Goal: Navigation & Orientation: Find specific page/section

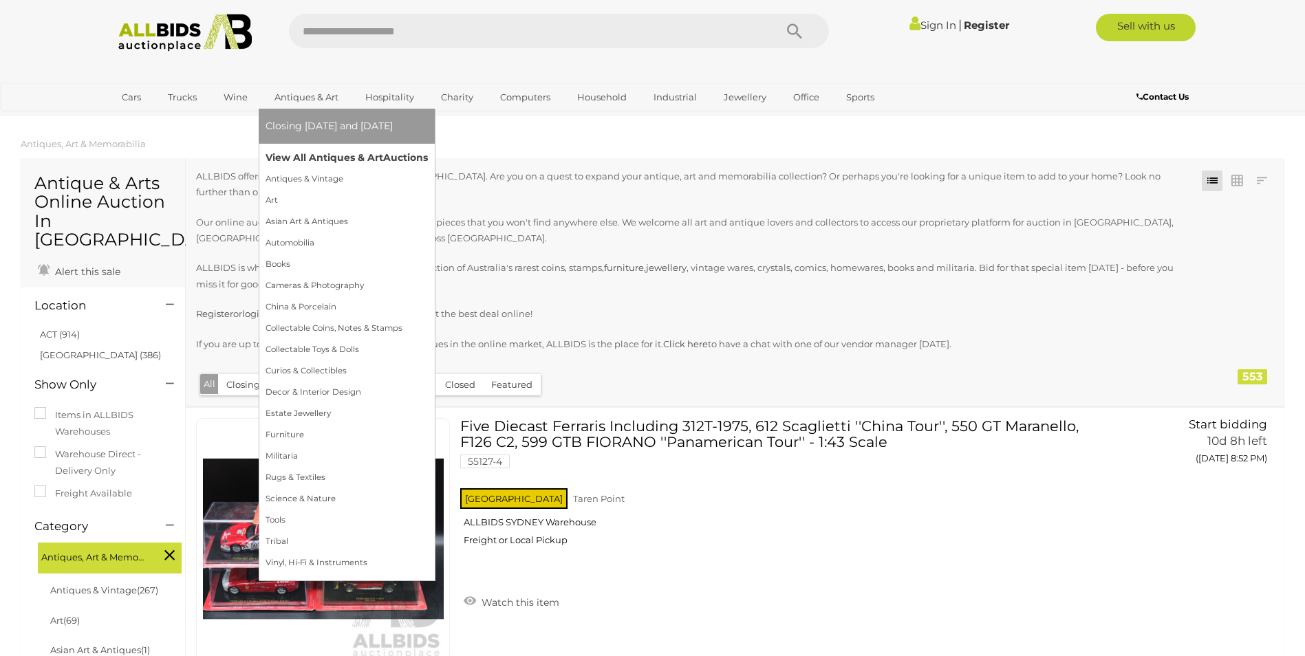
scroll to position [550, 0]
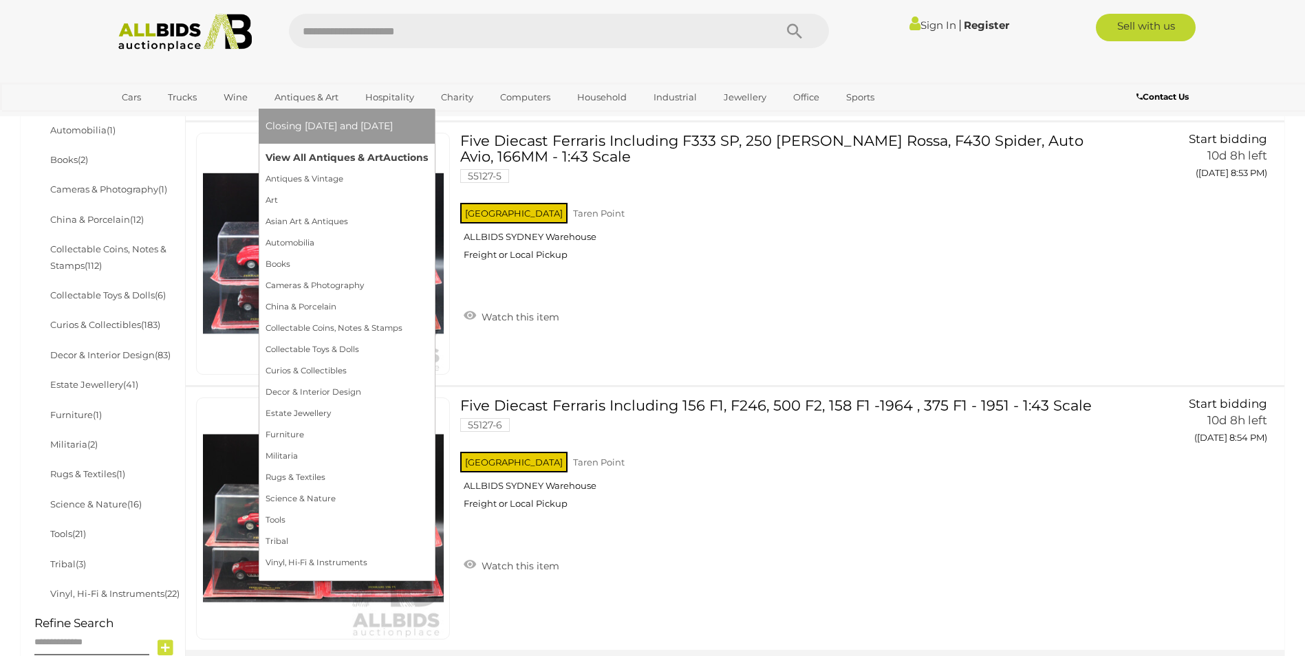
click at [285, 155] on link "View All Antiques & Art Auctions" at bounding box center [347, 157] width 162 height 21
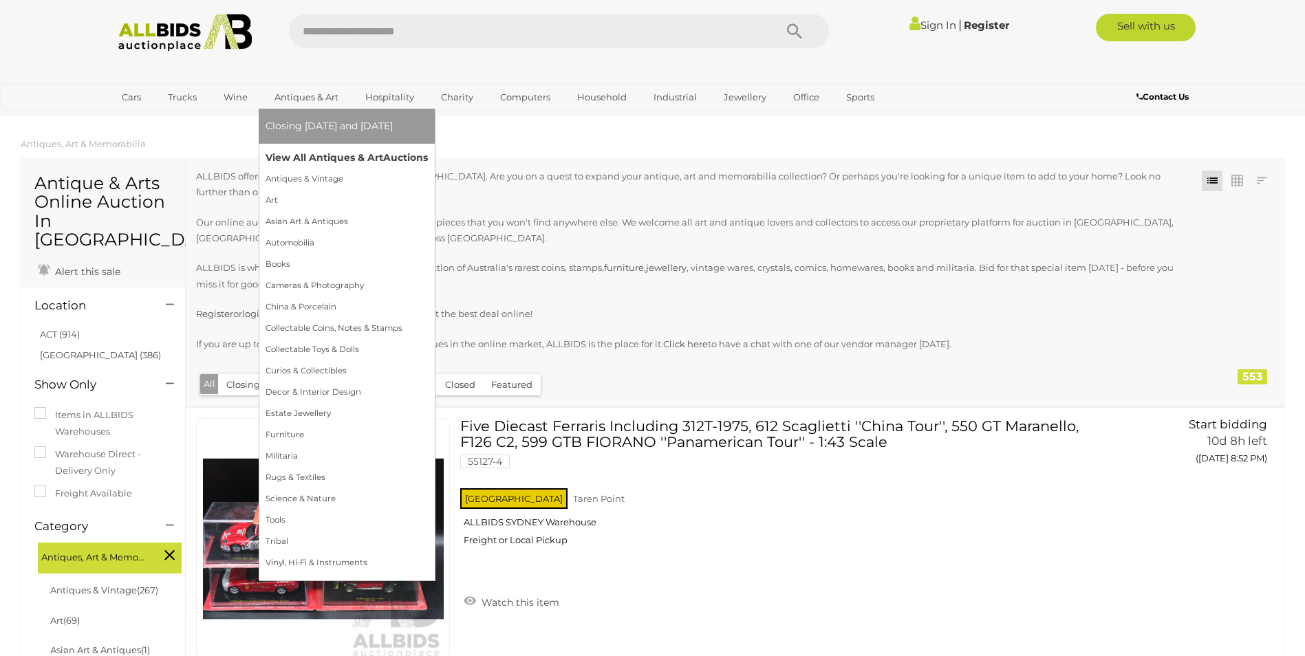
click at [299, 158] on link "View All Antiques & Art Auctions" at bounding box center [347, 157] width 162 height 21
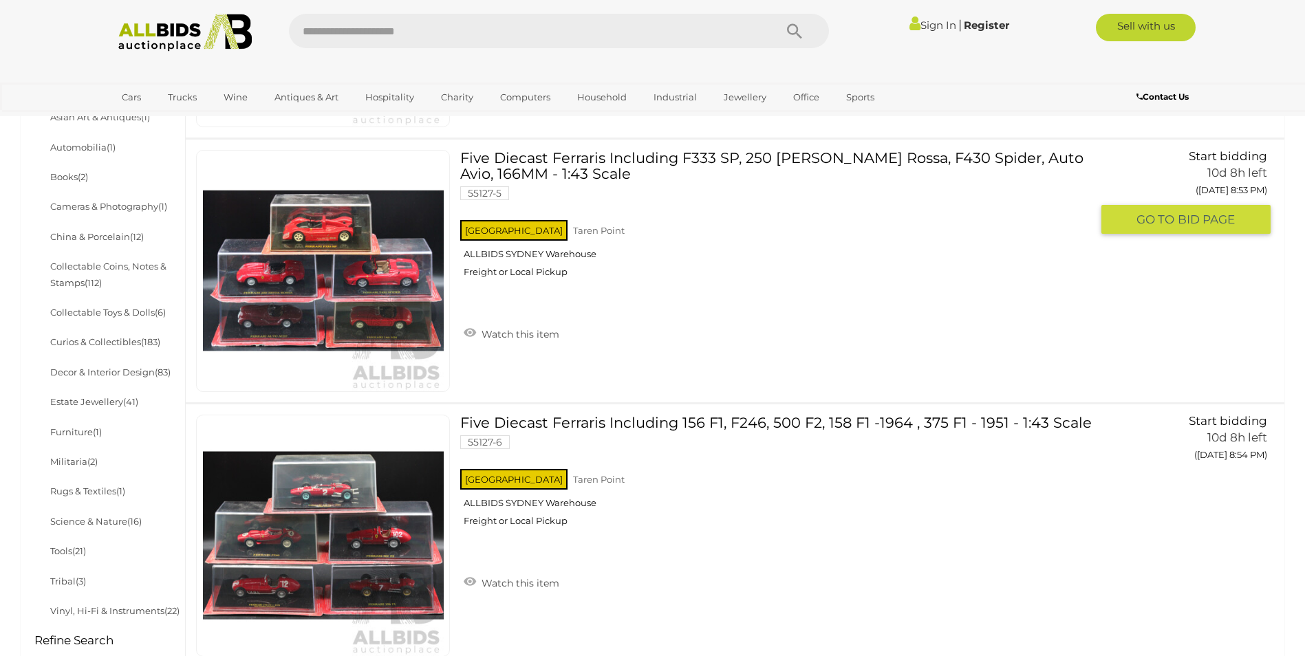
scroll to position [757, 0]
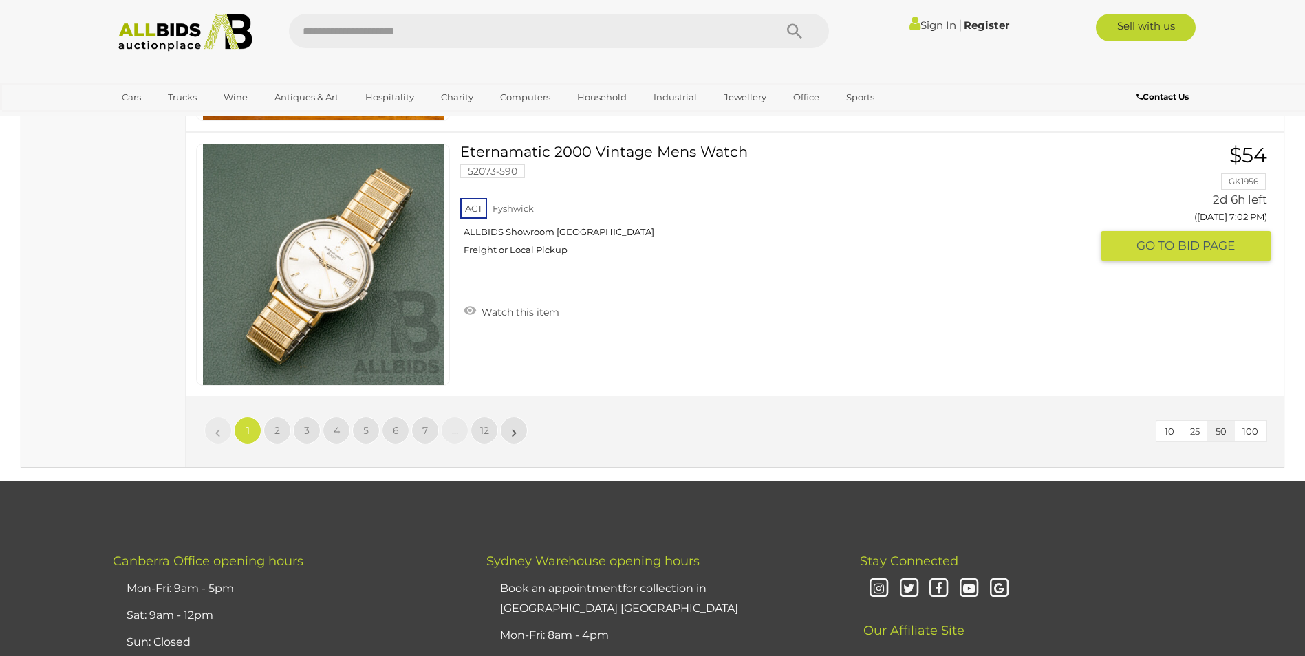
scroll to position [13277, 0]
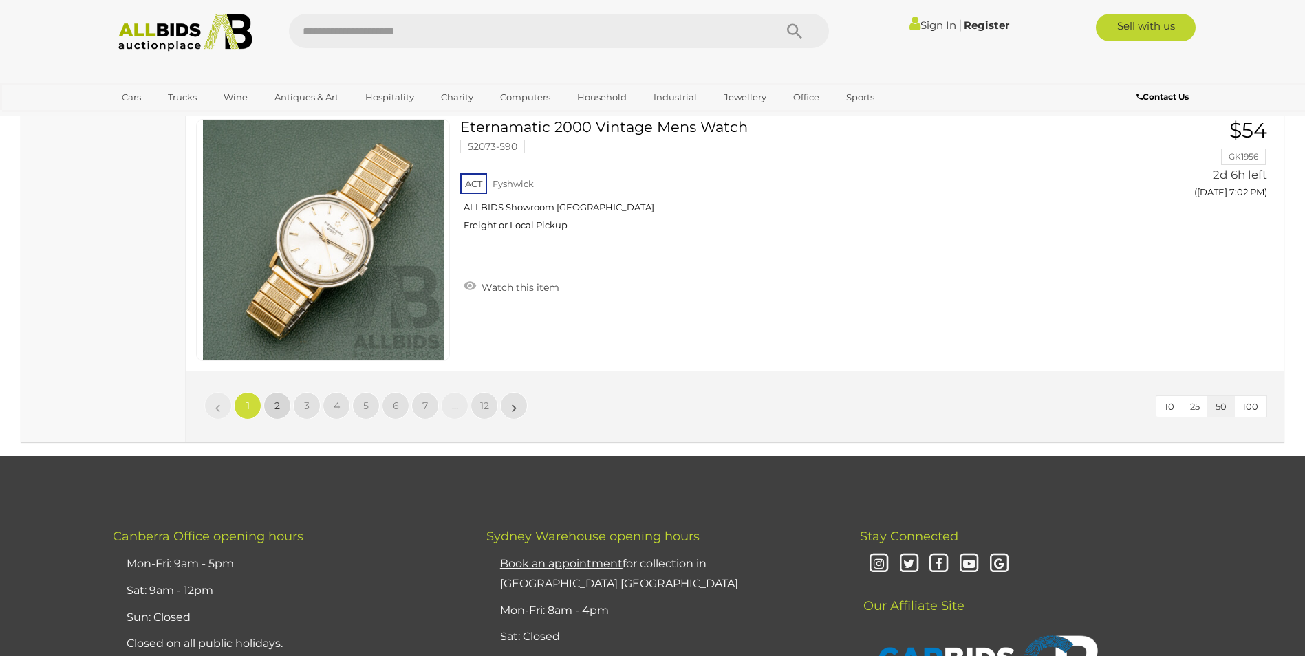
click at [276, 397] on link "2" at bounding box center [277, 406] width 28 height 28
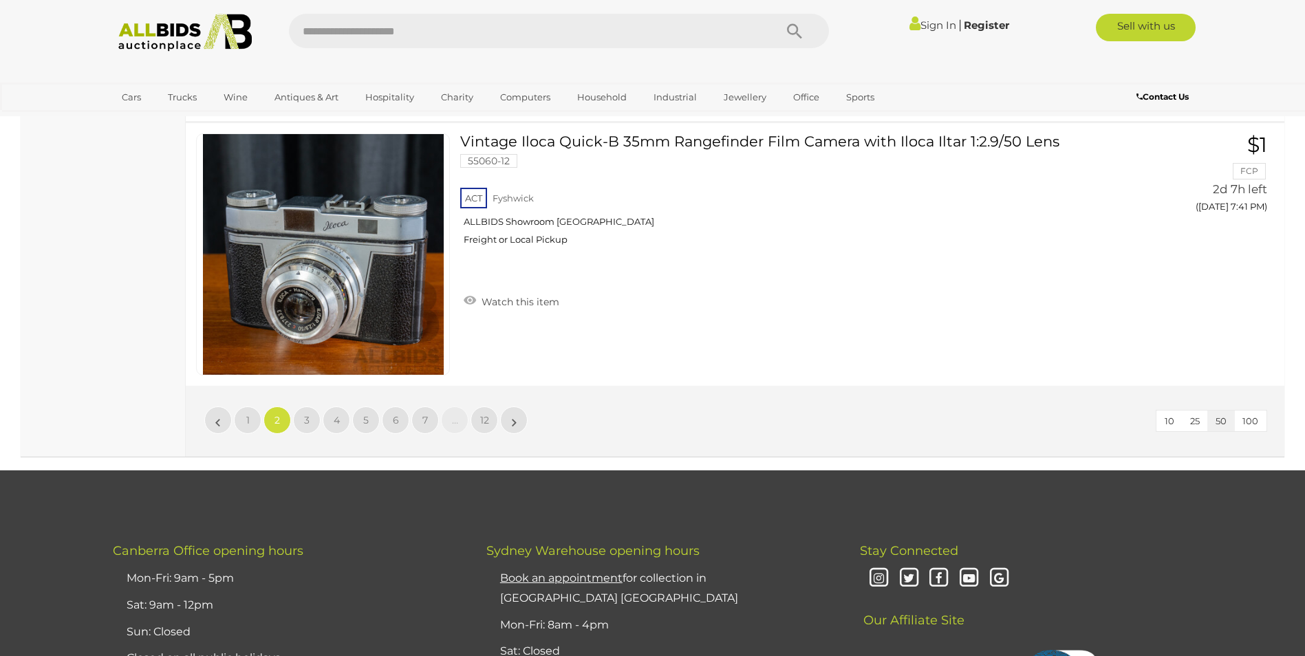
scroll to position [13277, 0]
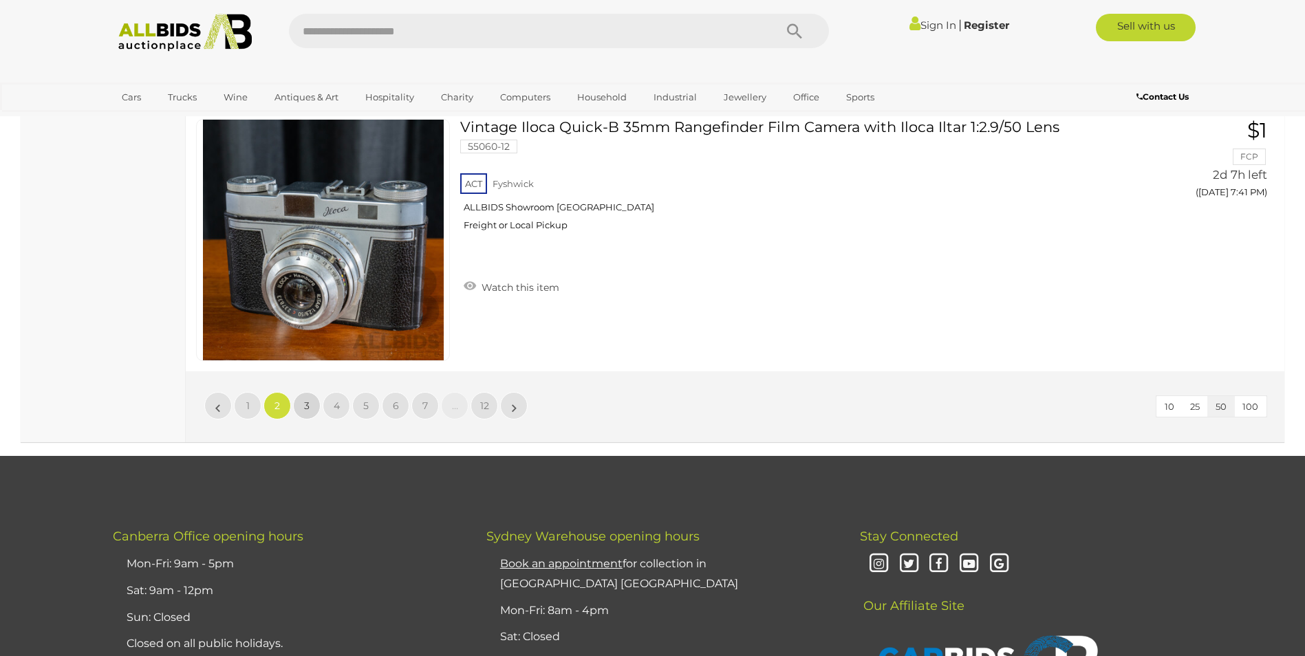
click at [305, 404] on span "3" at bounding box center [307, 406] width 6 height 12
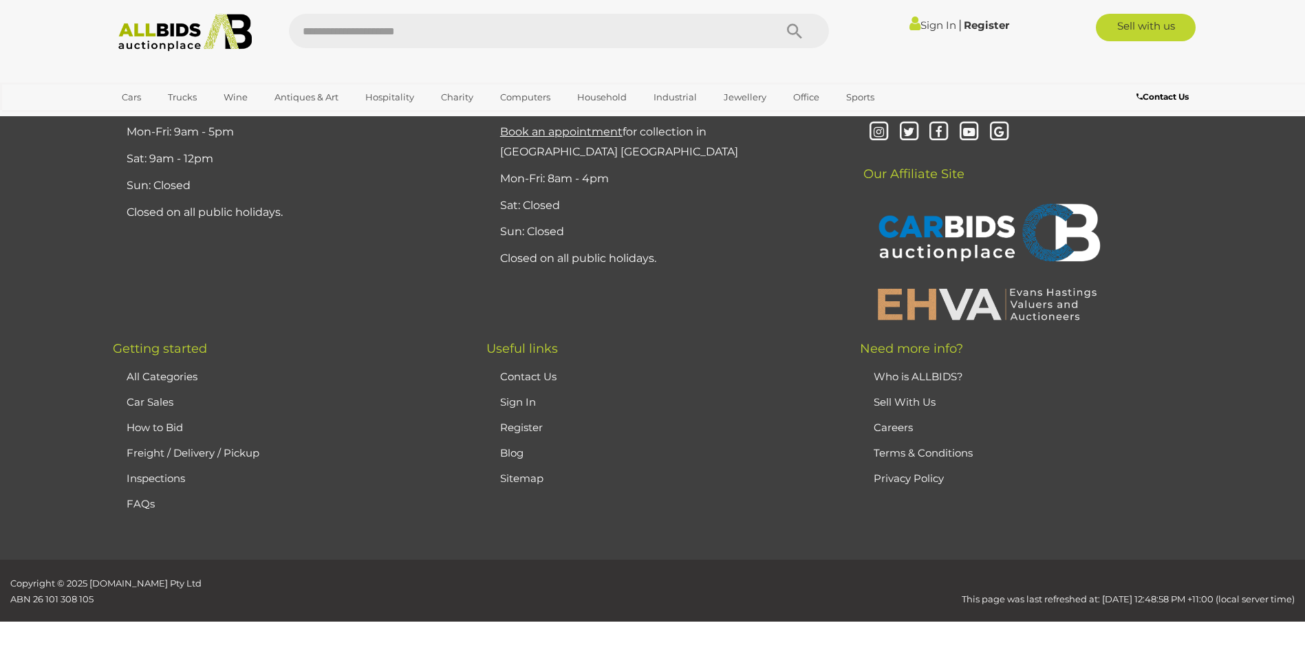
scroll to position [268, 0]
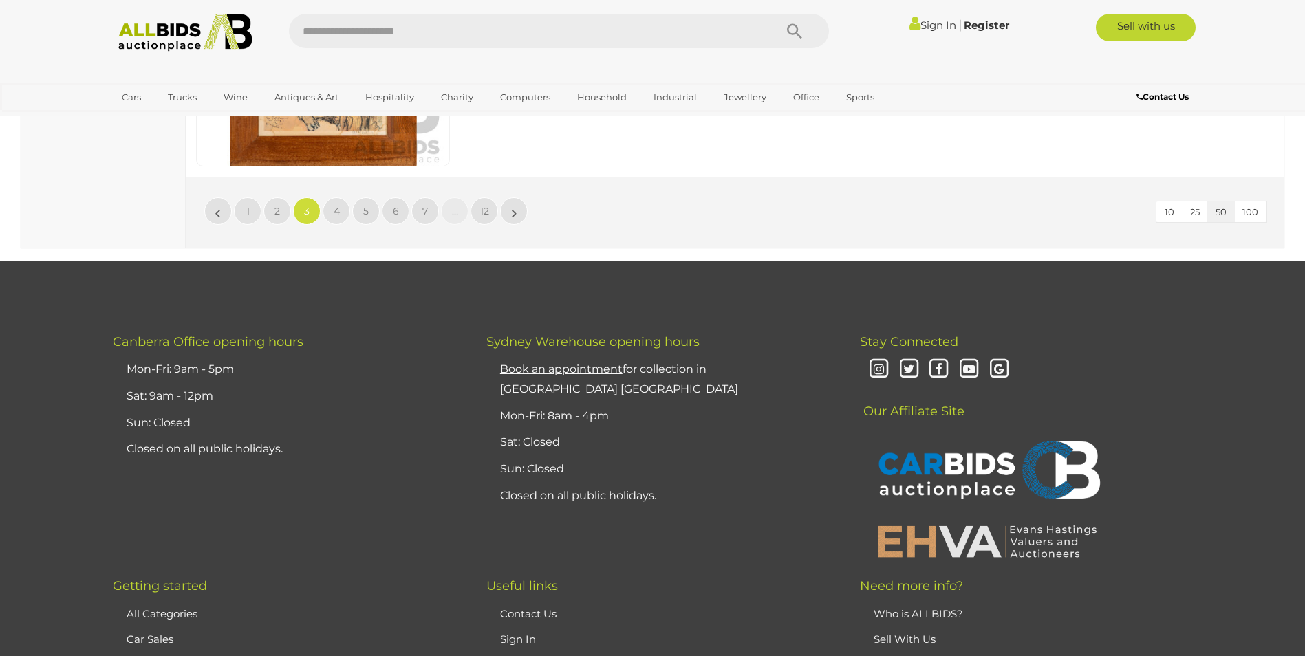
scroll to position [13407, 0]
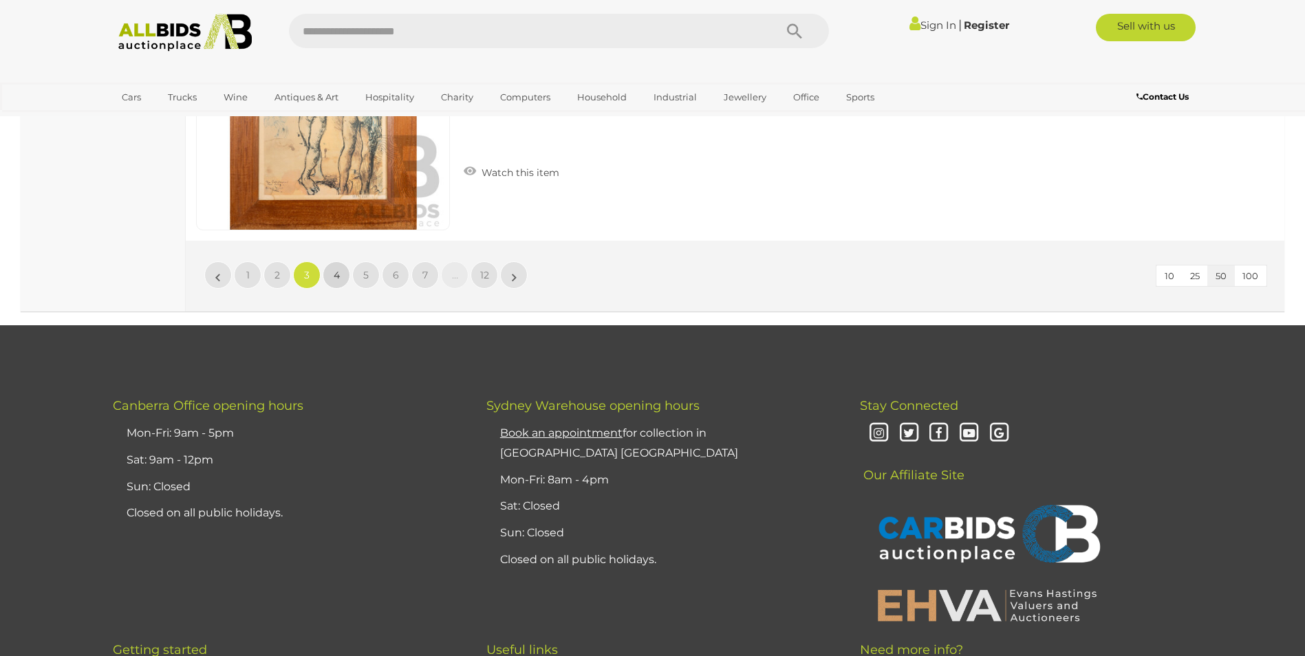
click at [334, 274] on span "4" at bounding box center [337, 275] width 6 height 12
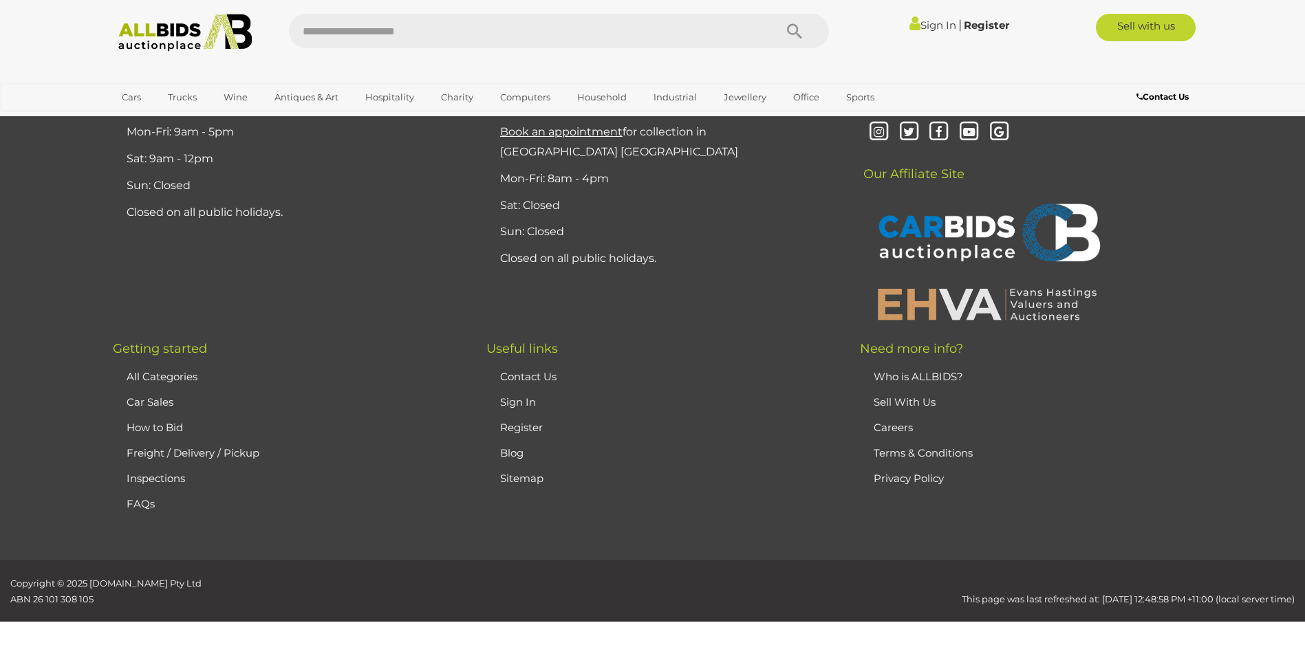
scroll to position [268, 0]
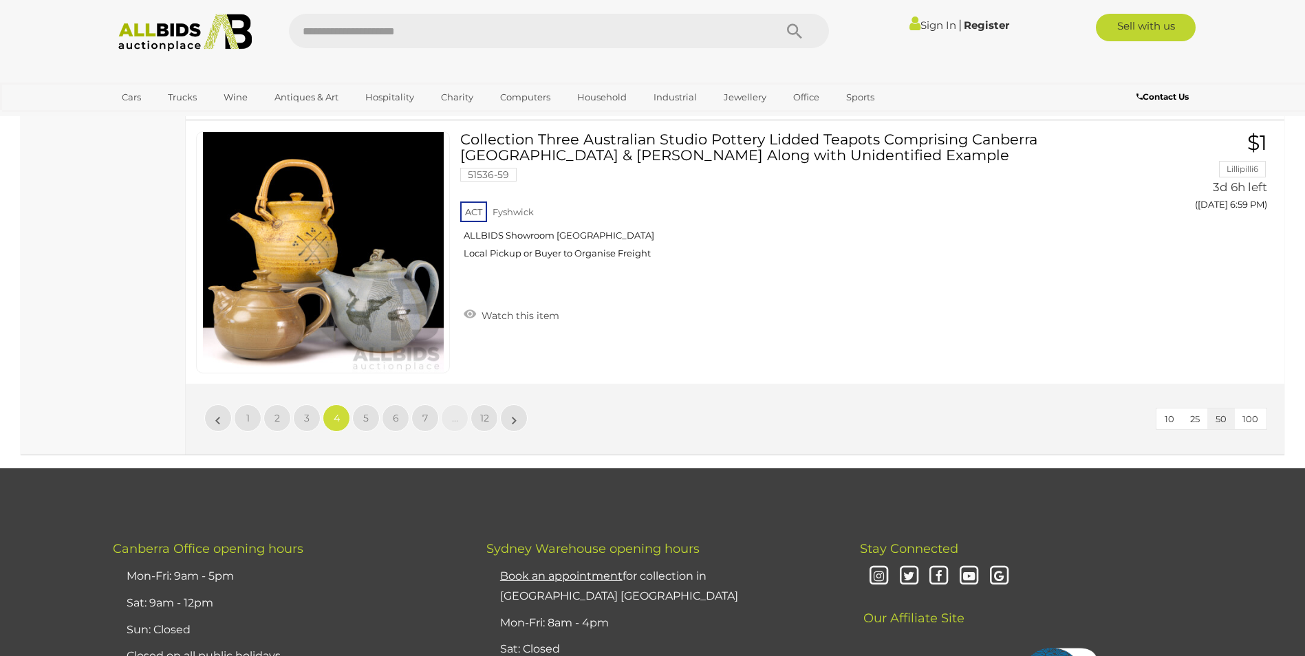
scroll to position [13270, 0]
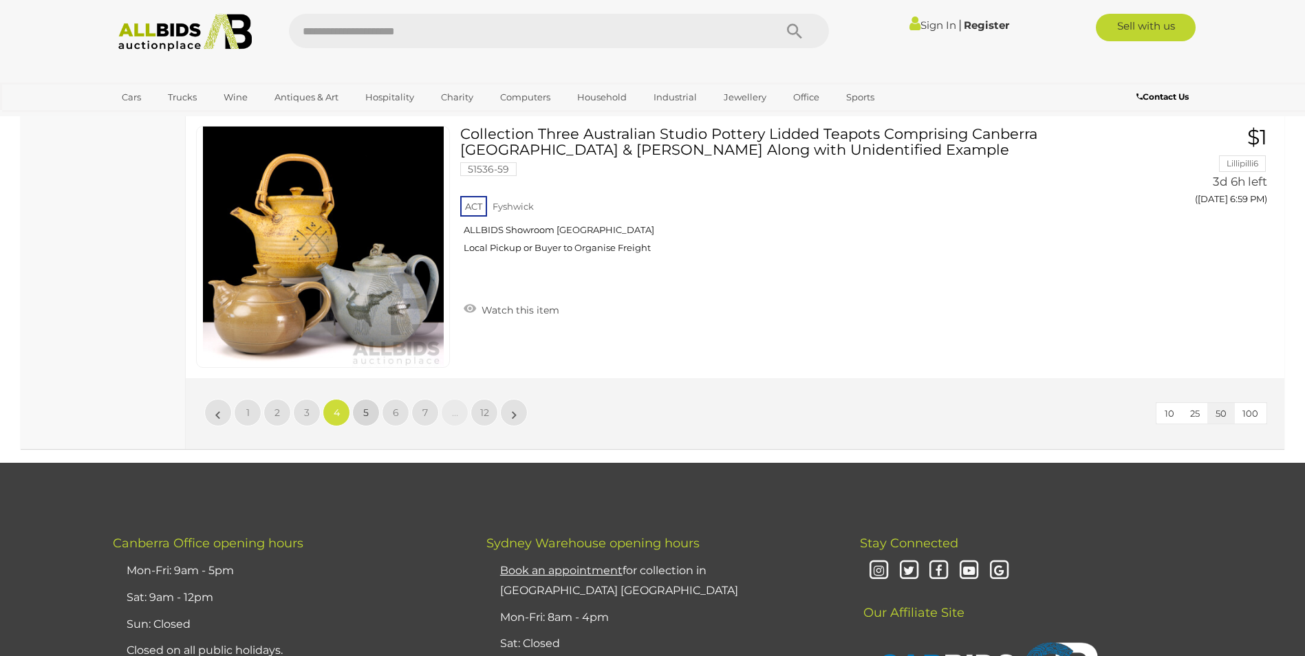
click at [369, 409] on link "5" at bounding box center [366, 413] width 28 height 28
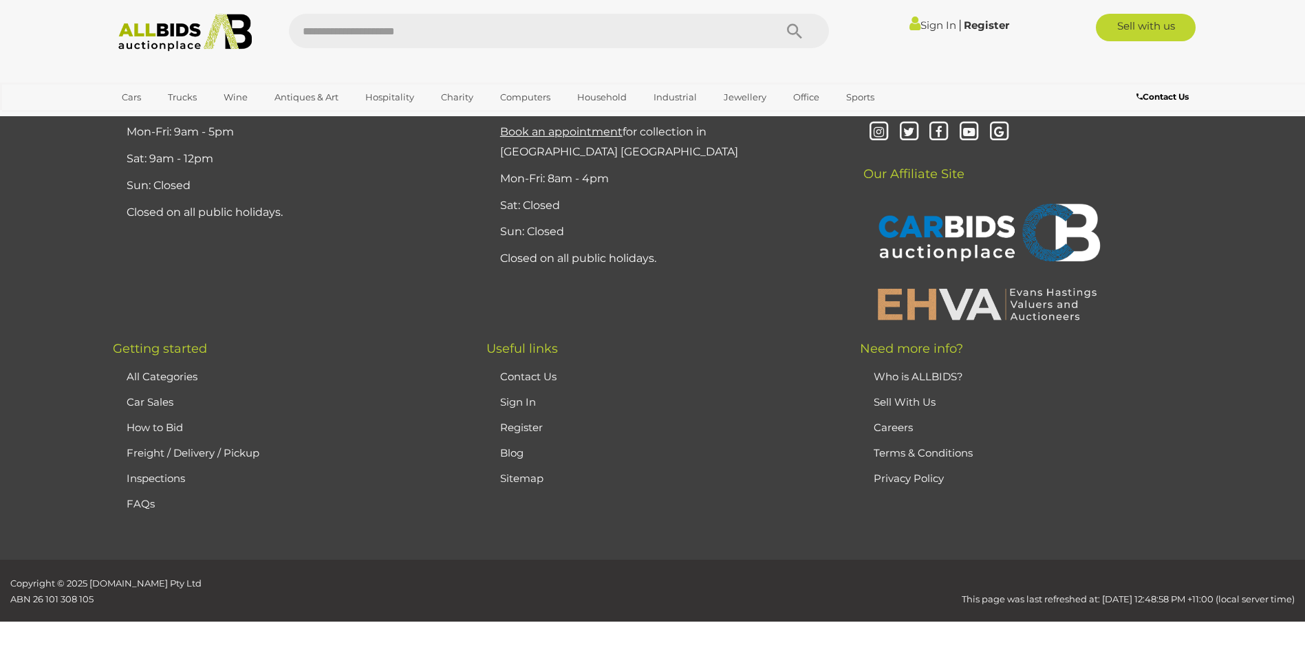
scroll to position [268, 0]
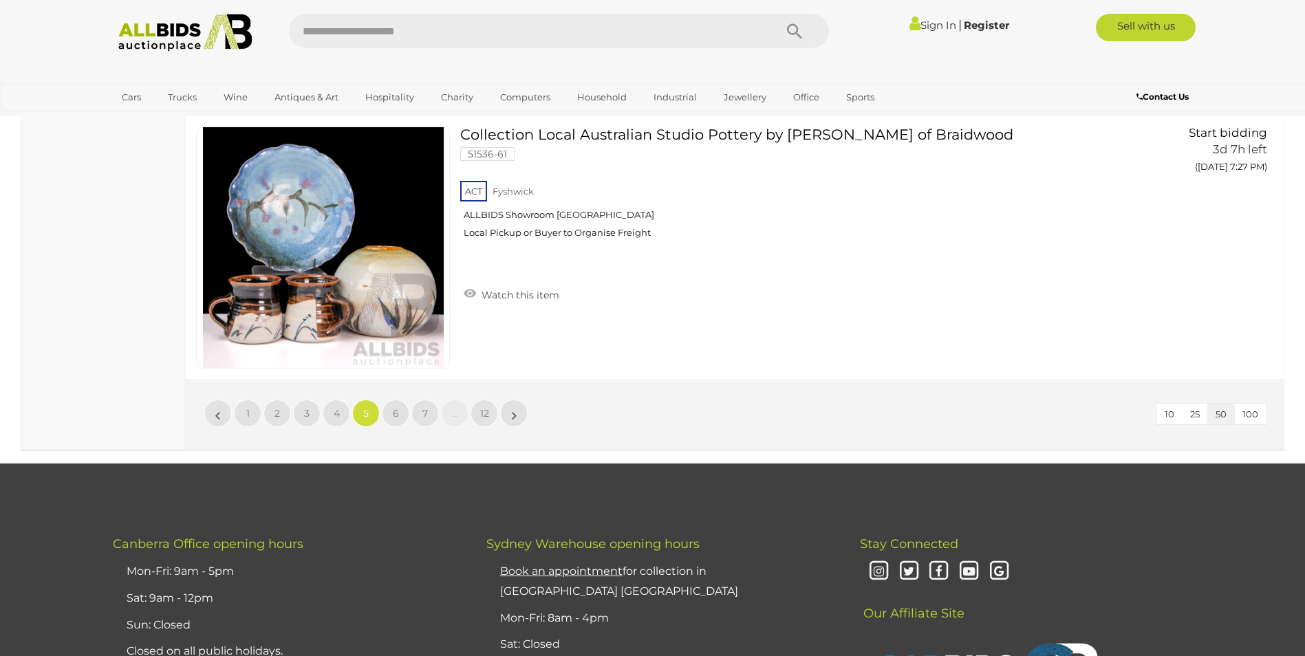
scroll to position [13270, 0]
click at [395, 411] on span "6" at bounding box center [396, 413] width 6 height 12
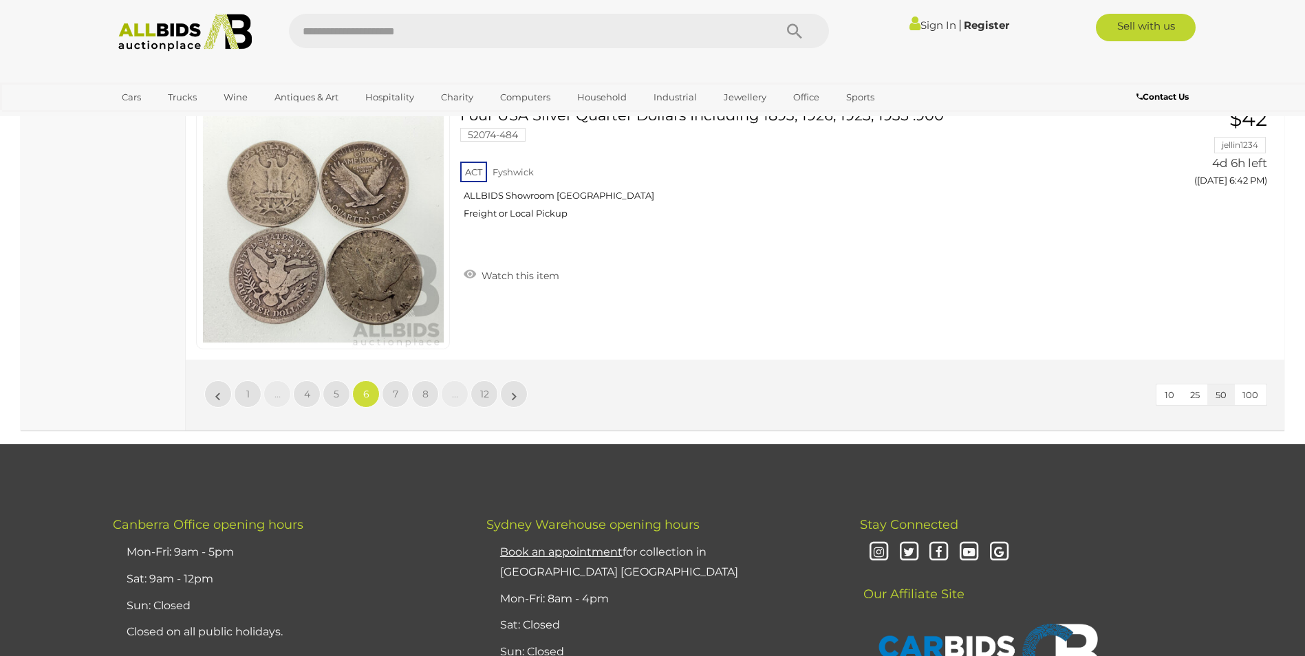
scroll to position [13476, 0]
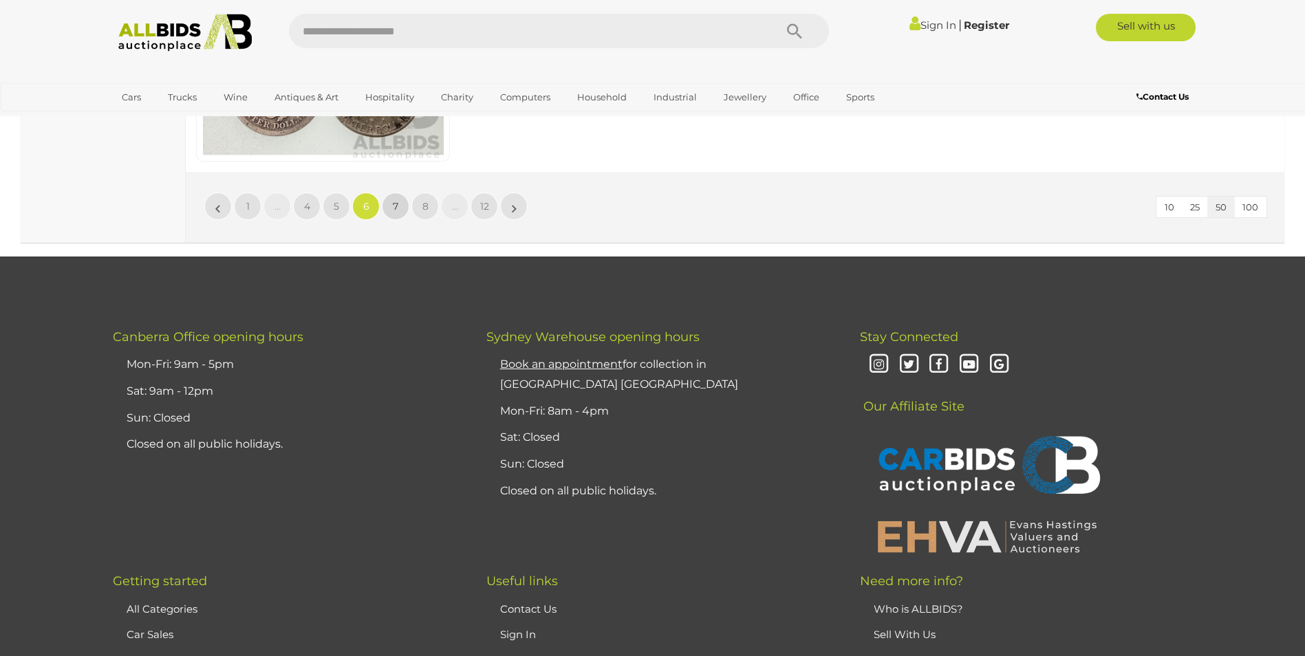
click at [394, 205] on span "7" at bounding box center [396, 206] width 6 height 12
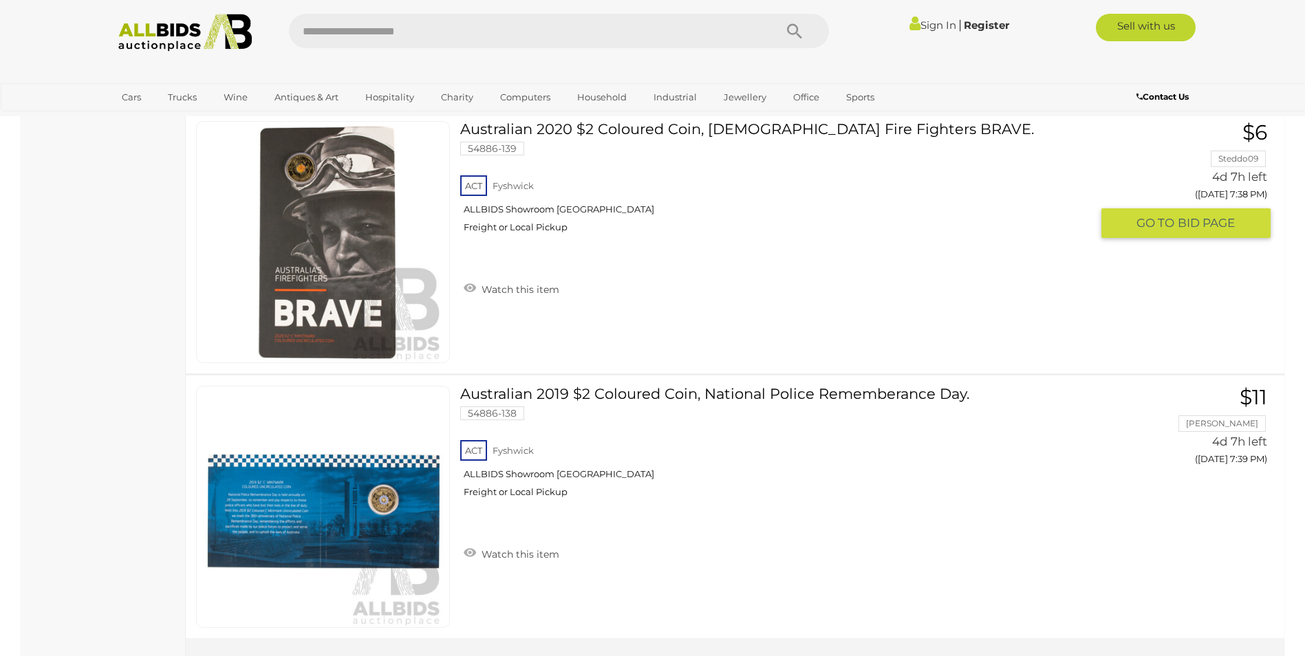
scroll to position [13407, 0]
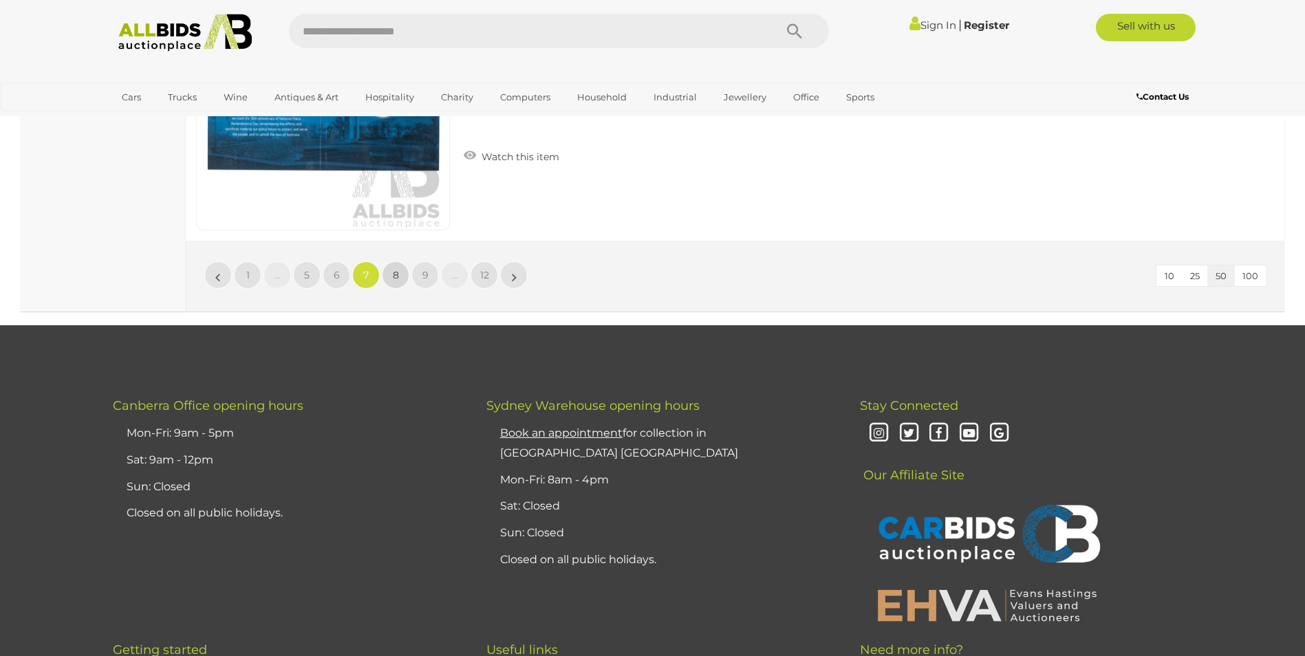
click at [394, 274] on span "8" at bounding box center [396, 275] width 6 height 12
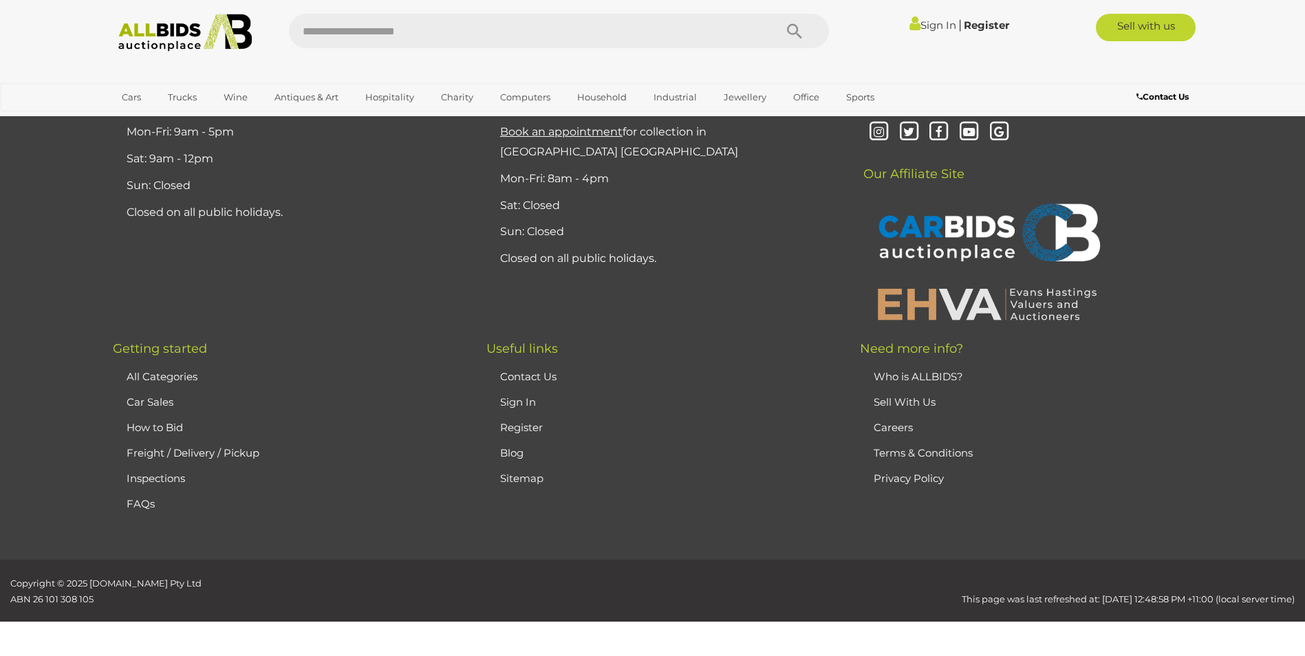
scroll to position [268, 0]
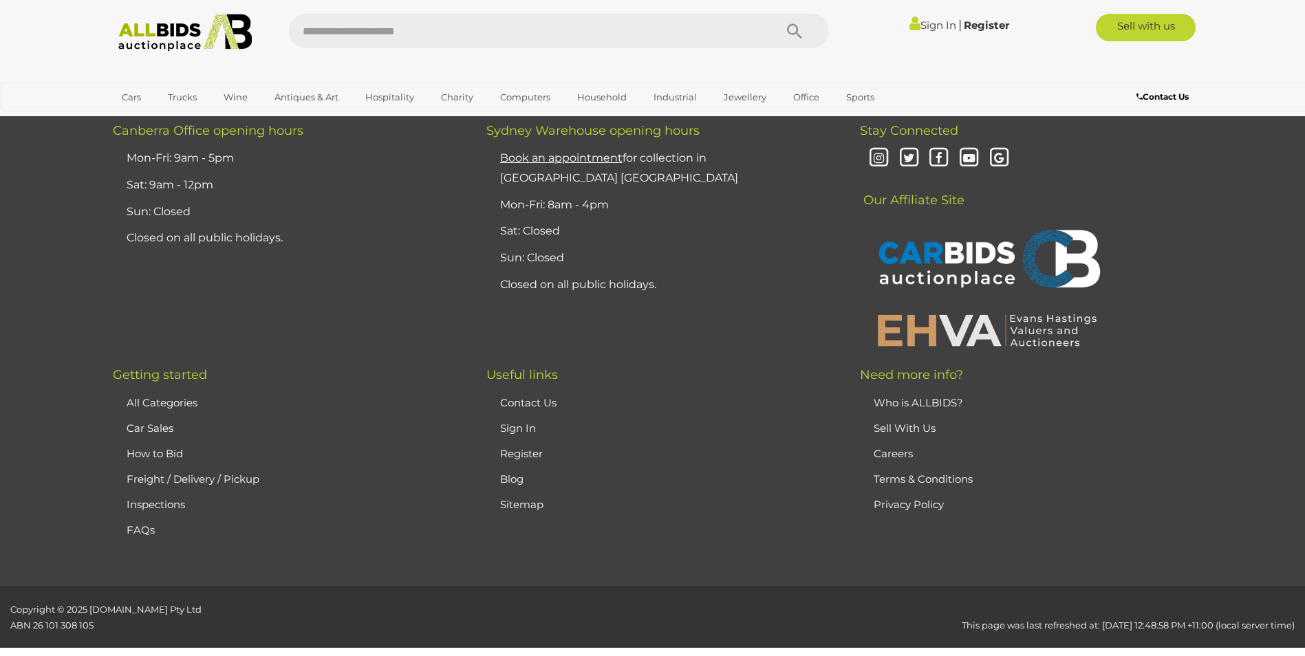
scroll to position [13270, 0]
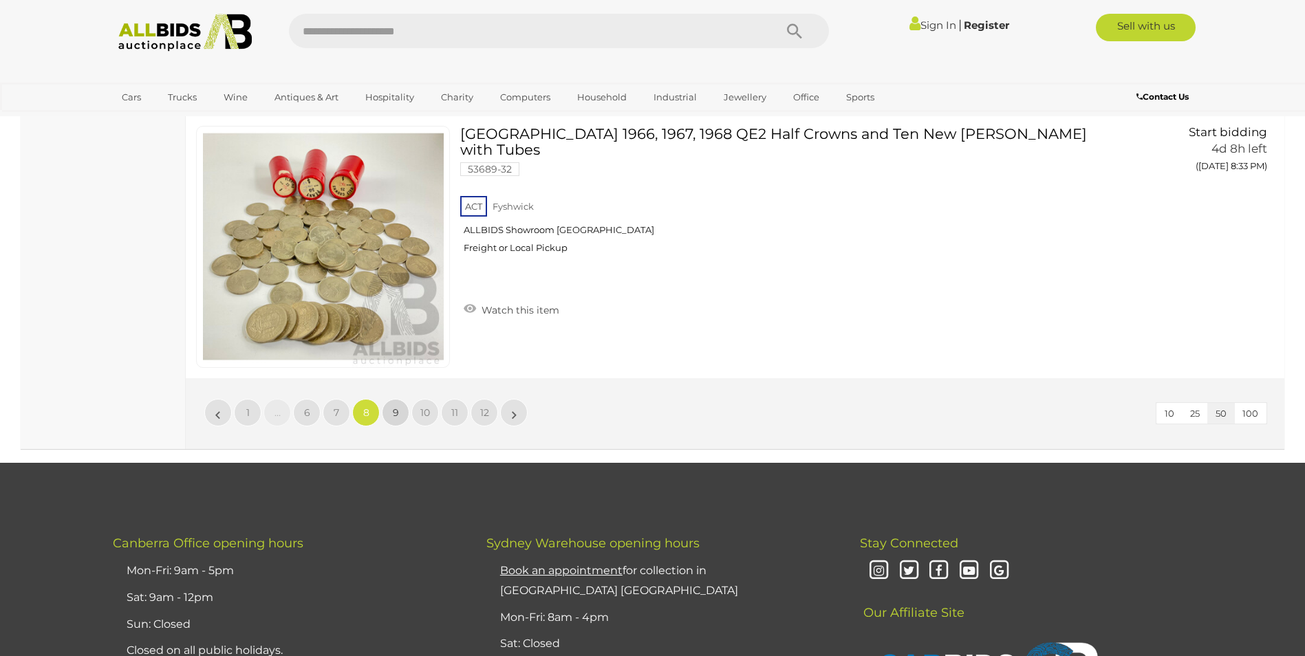
click at [397, 413] on span "9" at bounding box center [396, 413] width 6 height 12
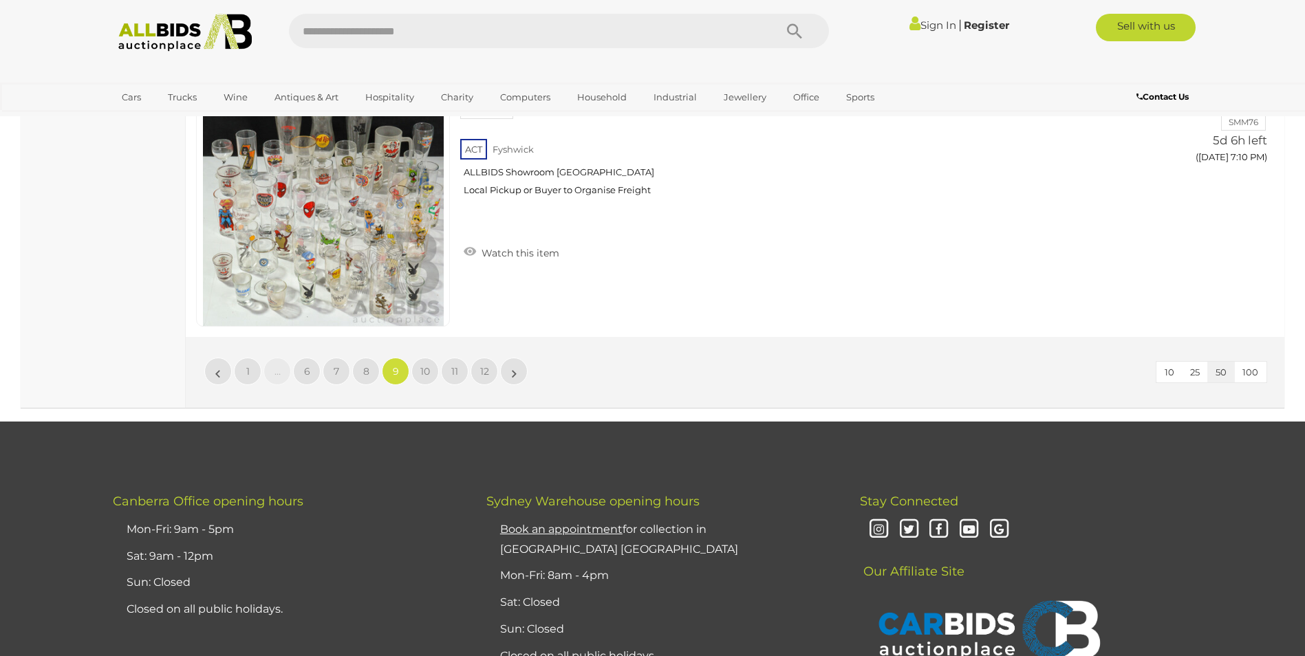
scroll to position [13339, 0]
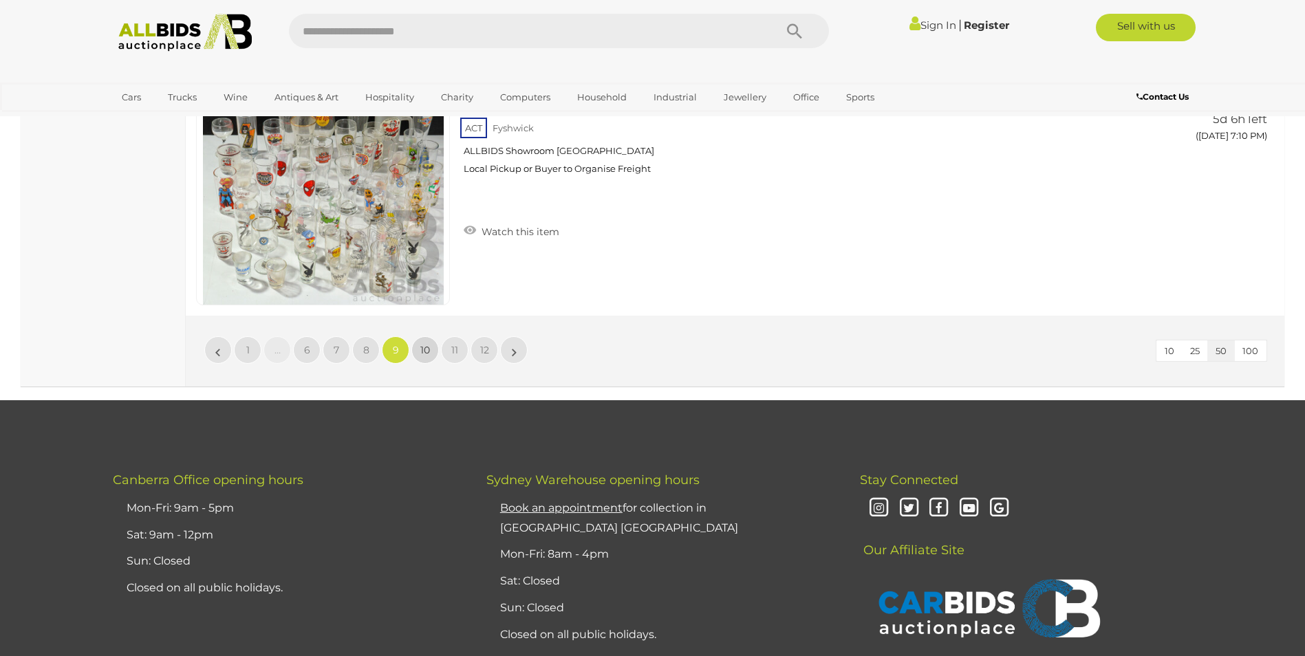
click at [421, 345] on span "10" at bounding box center [425, 350] width 10 height 12
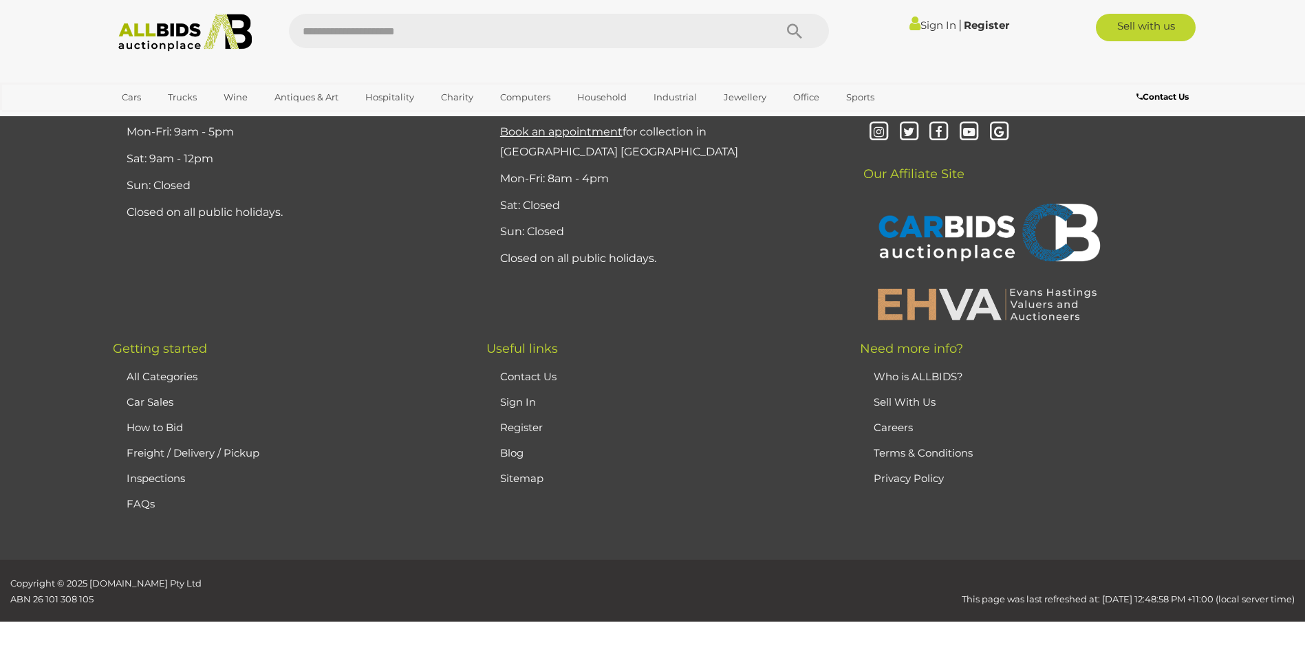
scroll to position [268, 0]
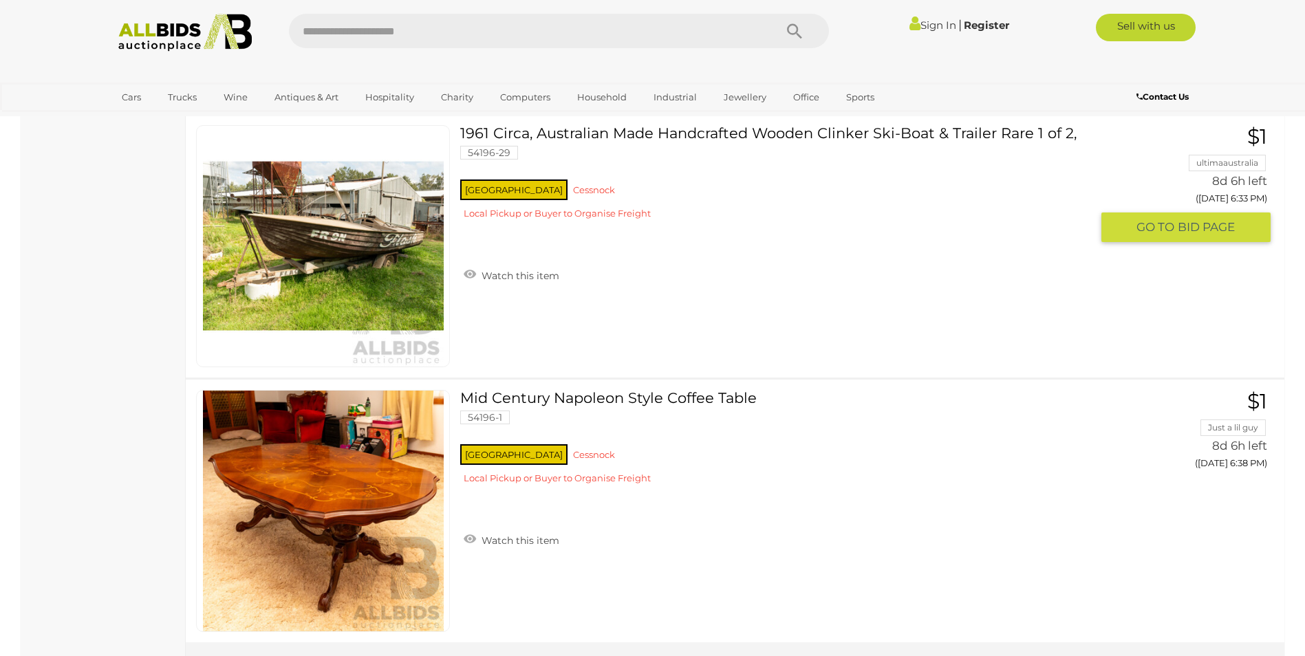
scroll to position [13132, 0]
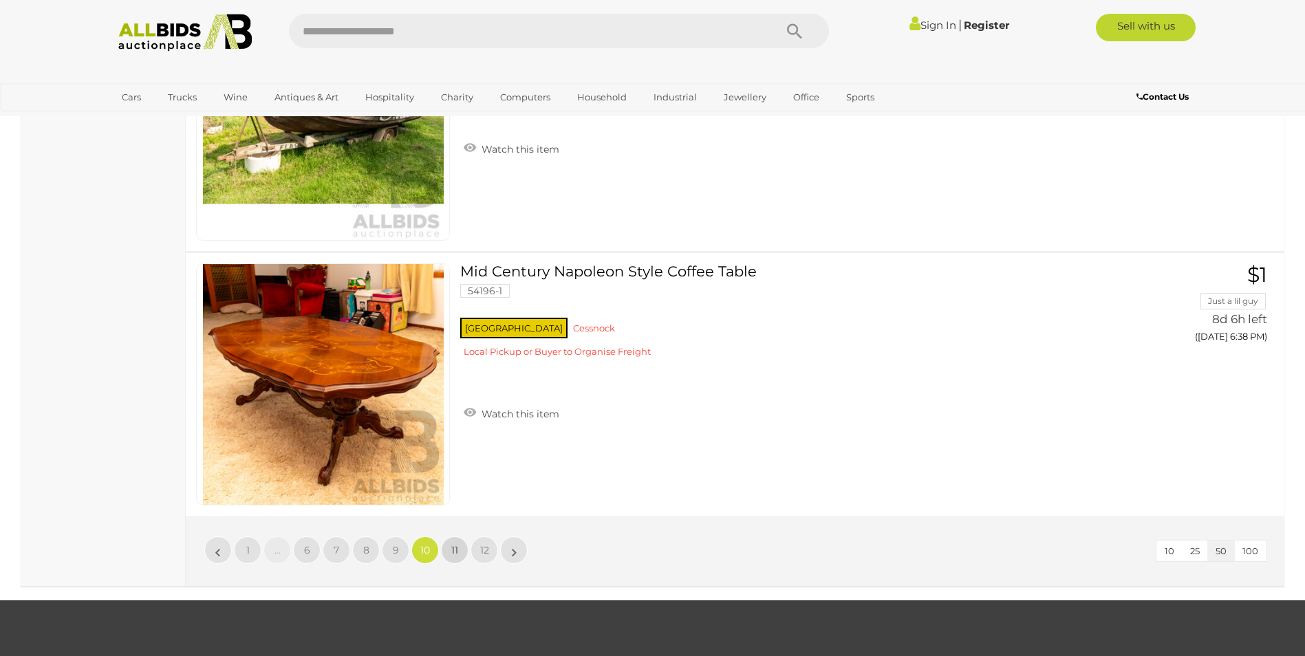
click at [455, 551] on span "11" at bounding box center [454, 550] width 7 height 12
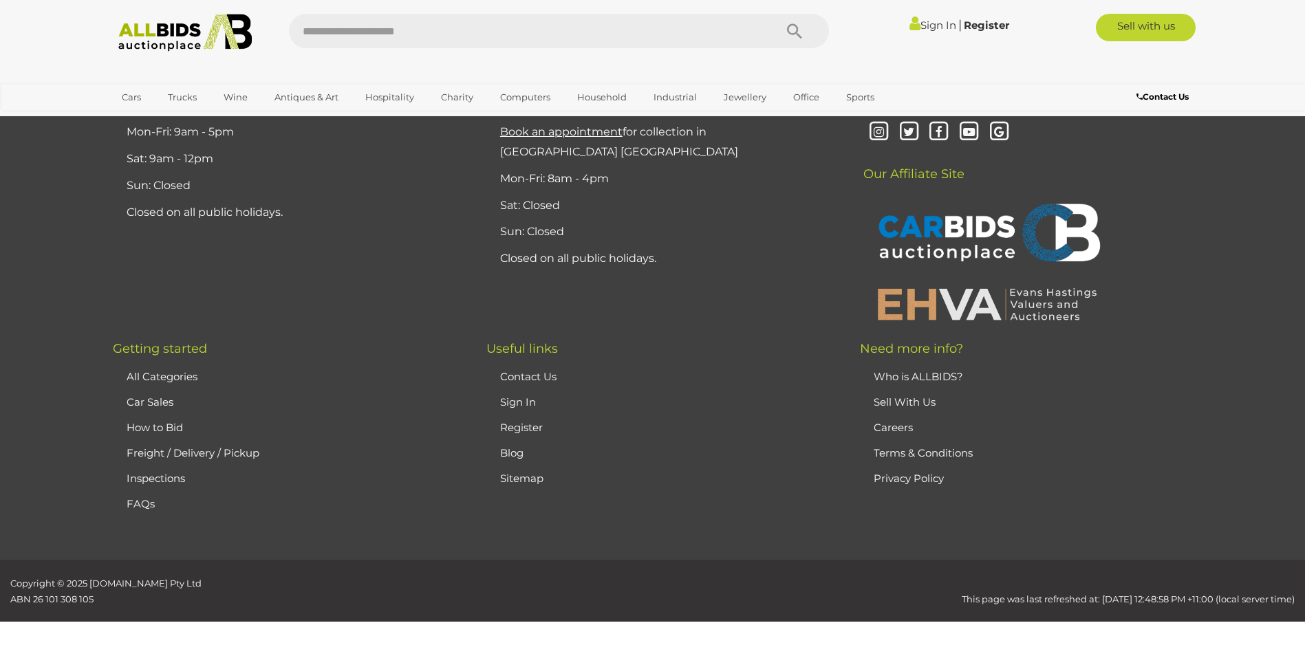
scroll to position [268, 0]
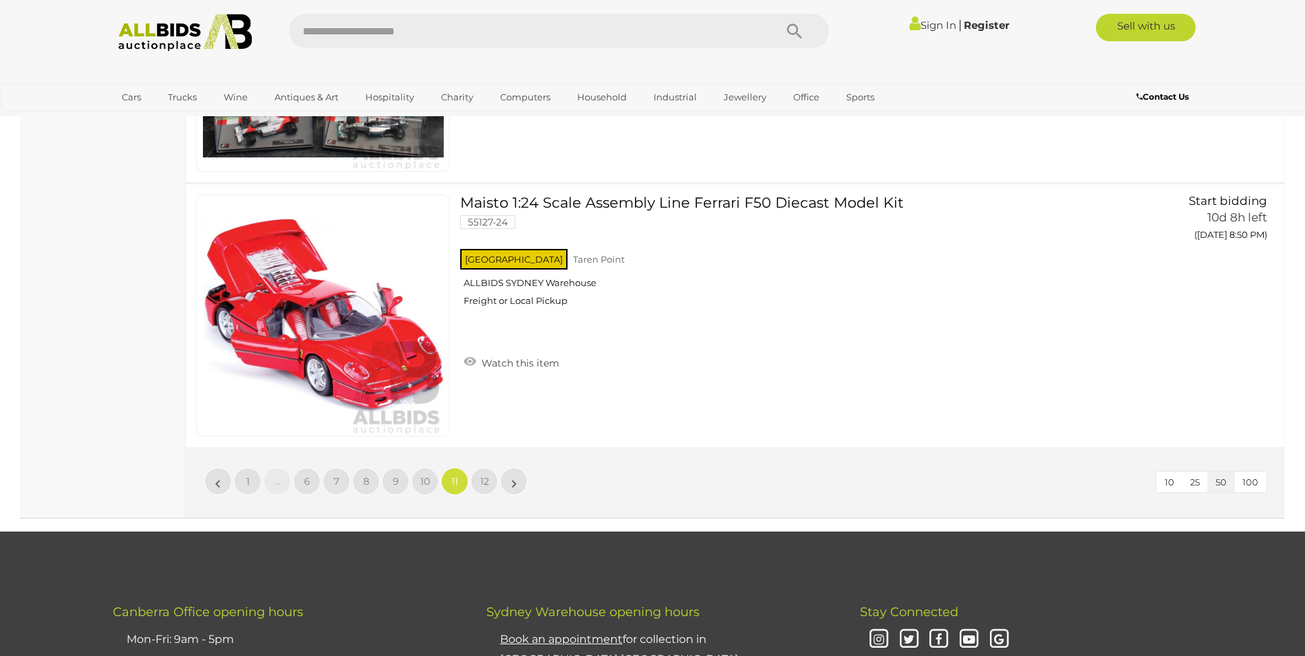
scroll to position [13270, 0]
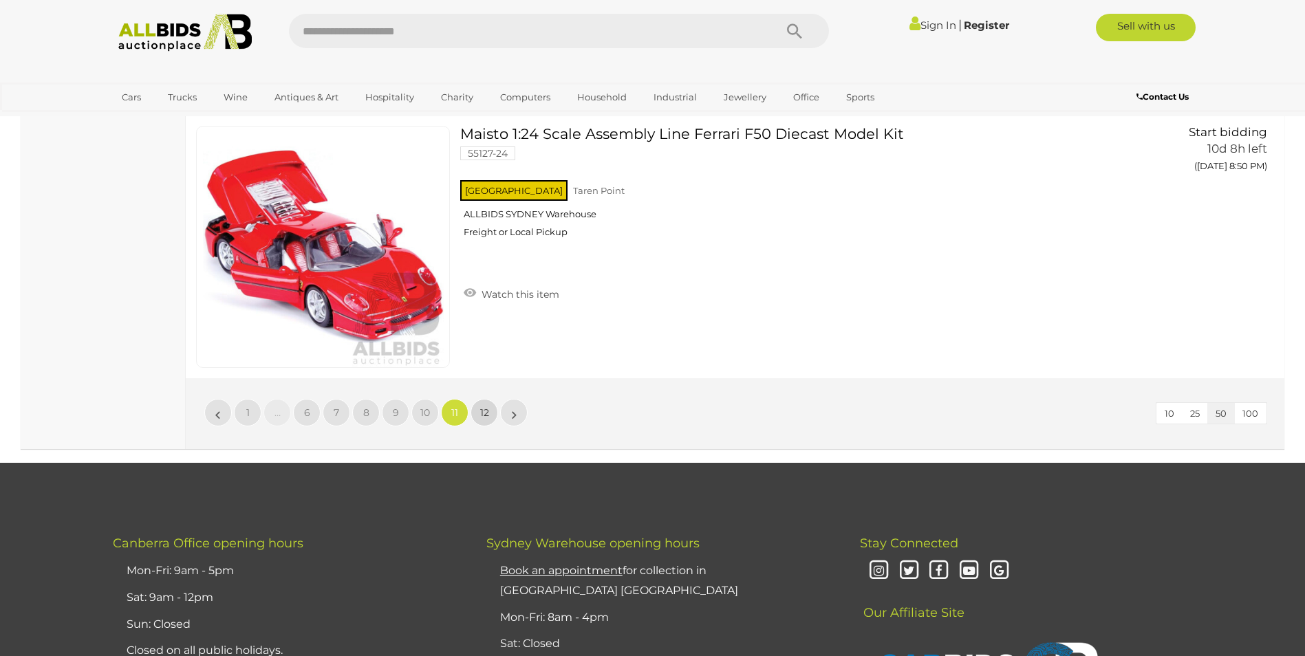
click at [486, 411] on span "12" at bounding box center [484, 413] width 9 height 12
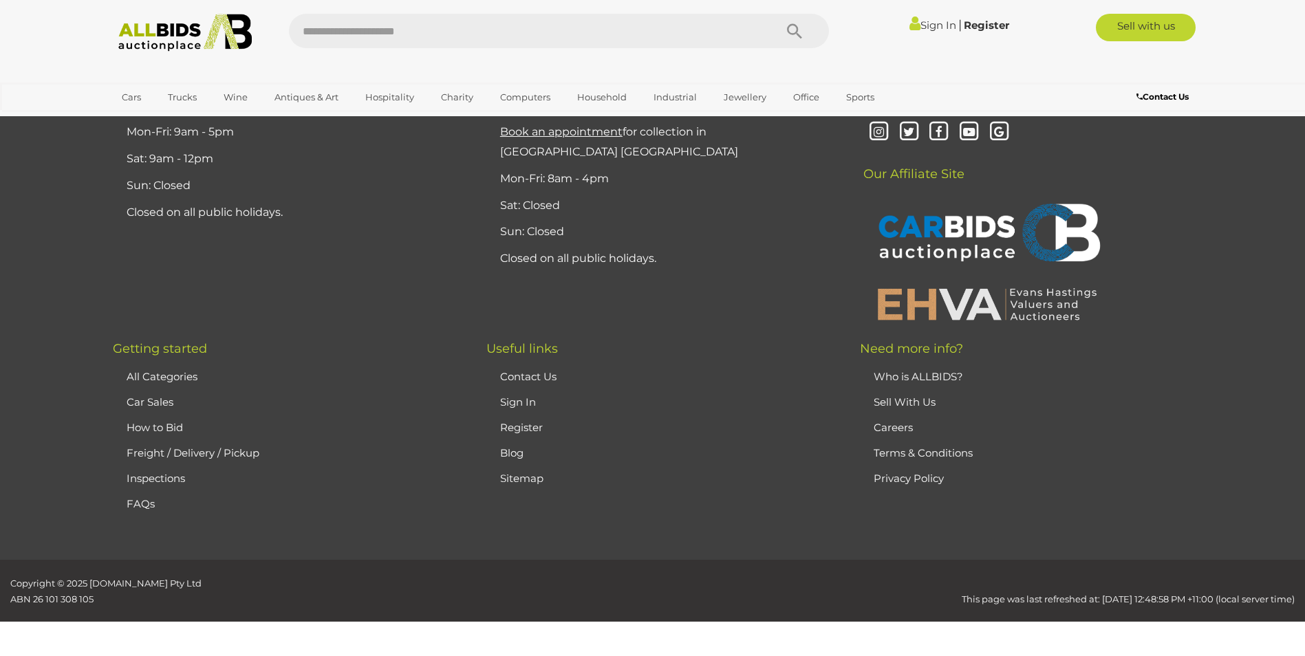
scroll to position [268, 0]
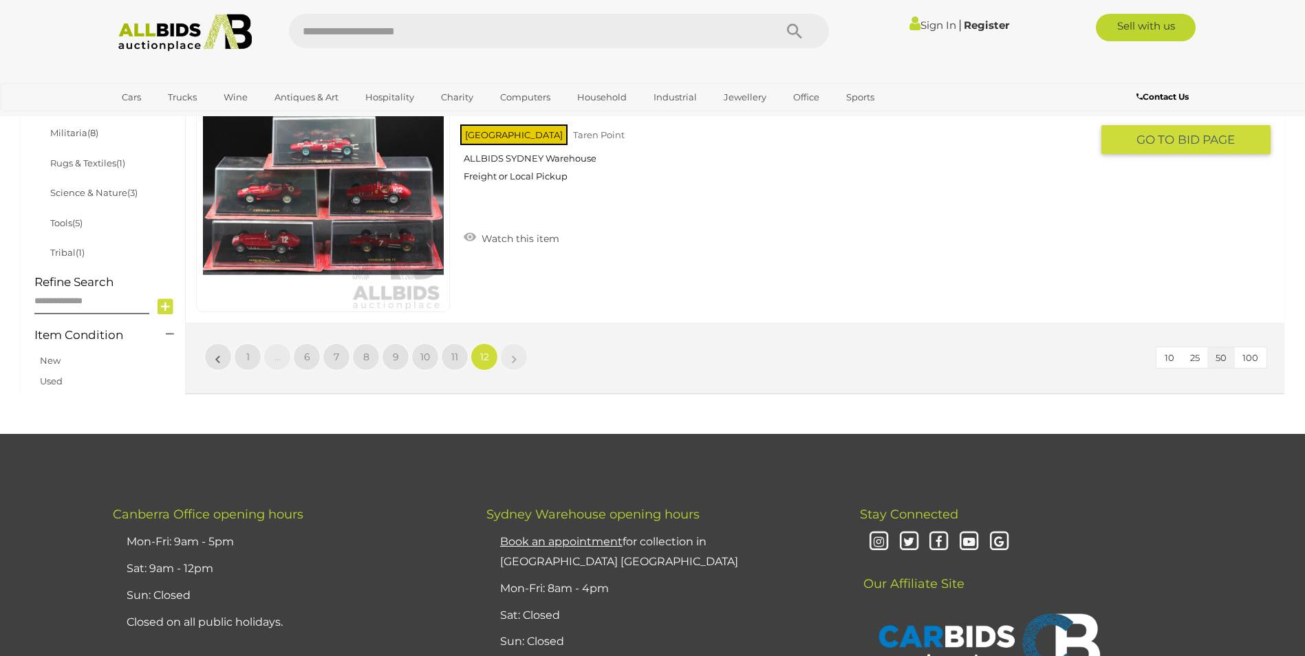
scroll to position [887, 0]
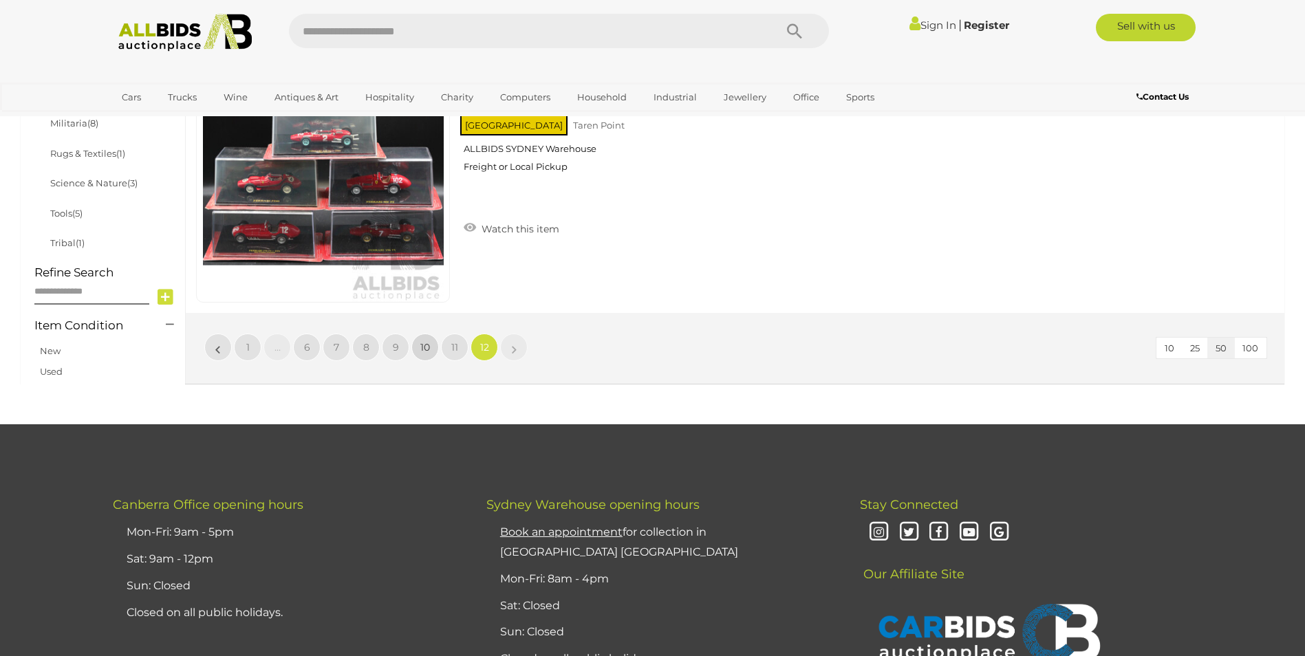
click at [427, 349] on span "10" at bounding box center [425, 347] width 10 height 12
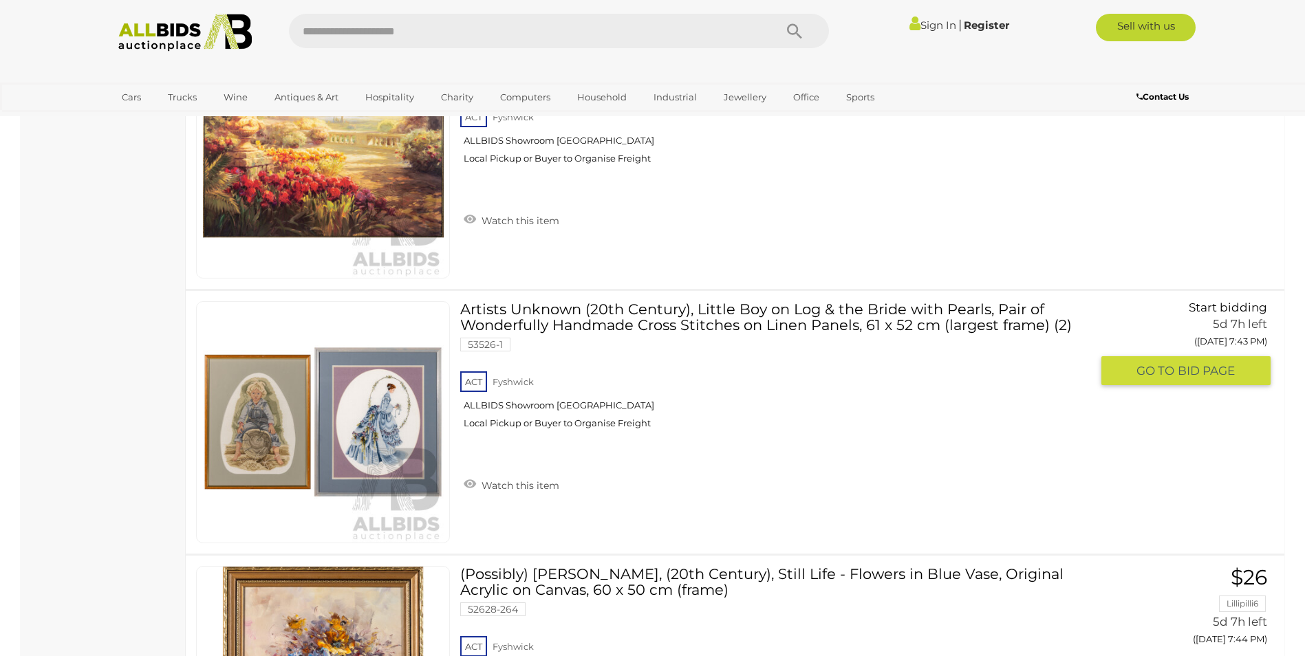
scroll to position [8661, 0]
